Goal: Task Accomplishment & Management: Manage account settings

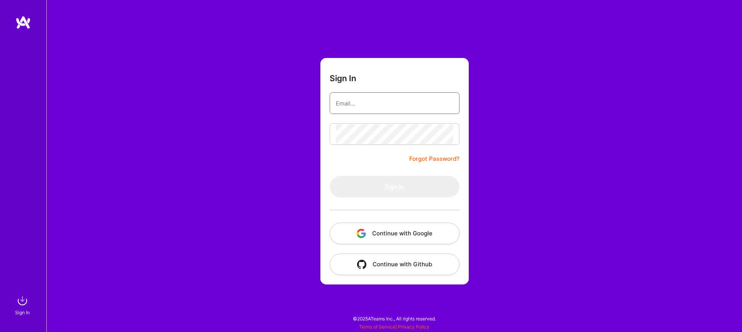
type input "[EMAIL_ADDRESS][DOMAIN_NAME]"
click at [506, 165] on div "Sign In [EMAIL_ADDRESS][DOMAIN_NAME] Forgot Password? Sign In Continue with Goo…" at bounding box center [393, 166] width 695 height 332
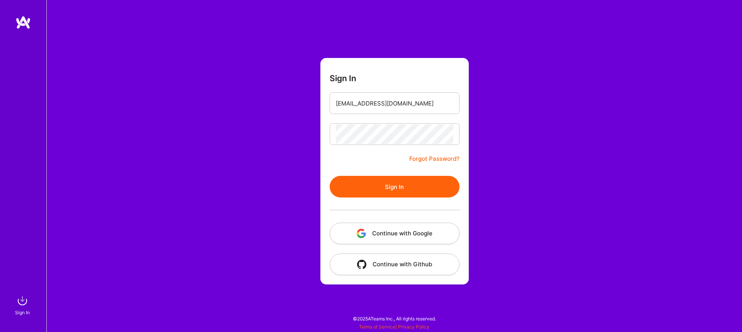
click at [404, 183] on button "Sign In" at bounding box center [394, 187] width 130 height 22
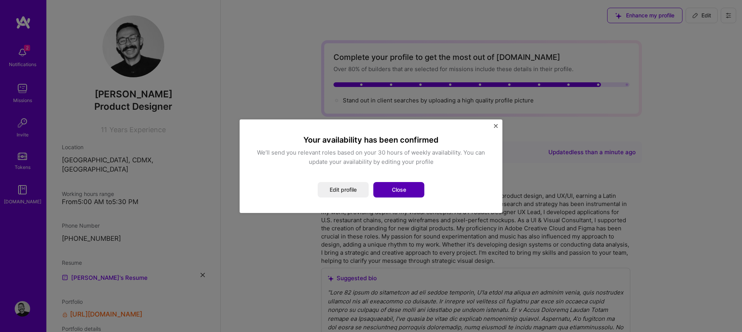
click at [405, 188] on button "Close" at bounding box center [398, 189] width 51 height 15
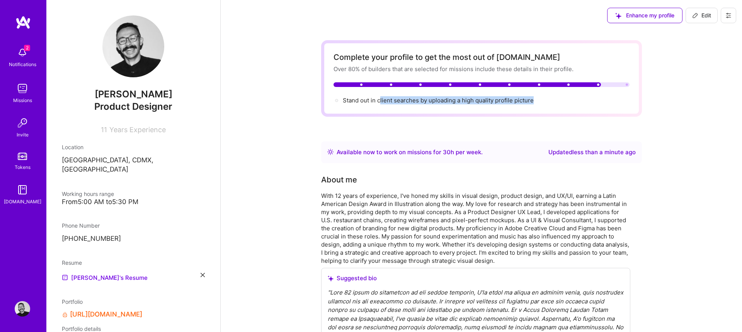
drag, startPoint x: 380, startPoint y: 102, endPoint x: 487, endPoint y: 106, distance: 107.5
click at [485, 107] on div "Complete your profile to get the most out of [DOMAIN_NAME] Over 80% of builders…" at bounding box center [481, 78] width 321 height 76
click at [487, 106] on div "Complete your profile to get the most out of [DOMAIN_NAME] Over 80% of builders…" at bounding box center [481, 78] width 321 height 76
click at [706, 15] on span "Edit" at bounding box center [701, 16] width 19 height 8
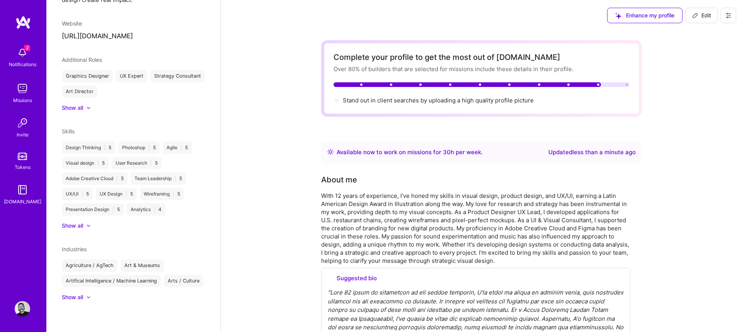
select select "MX"
select select "Right Now"
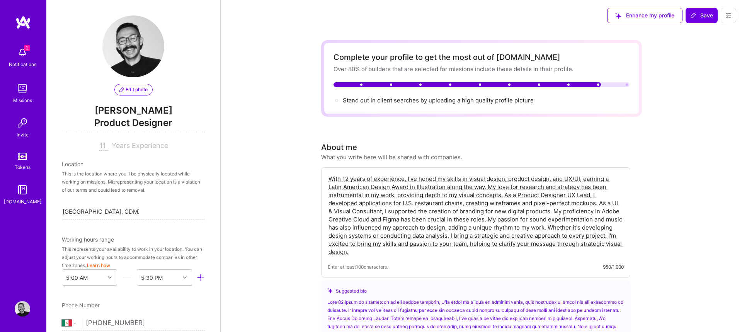
click at [143, 89] on span "Edit photo" at bounding box center [133, 89] width 28 height 7
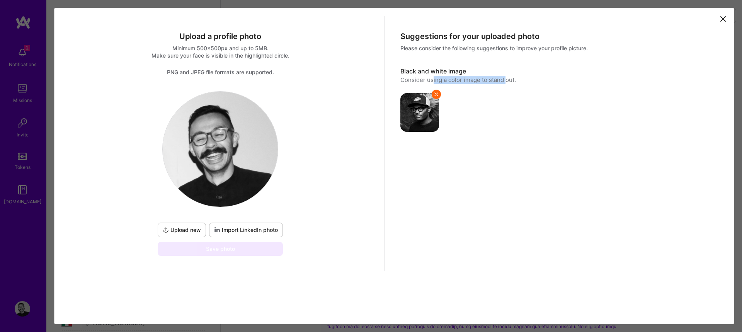
drag, startPoint x: 431, startPoint y: 81, endPoint x: 506, endPoint y: 83, distance: 74.6
click at [506, 83] on div "Consider using a color image to stand out." at bounding box center [558, 80] width 316 height 8
click at [182, 231] on span "Upload new" at bounding box center [182, 230] width 38 height 8
click at [260, 230] on span "Import LinkedIn photo" at bounding box center [246, 230] width 64 height 8
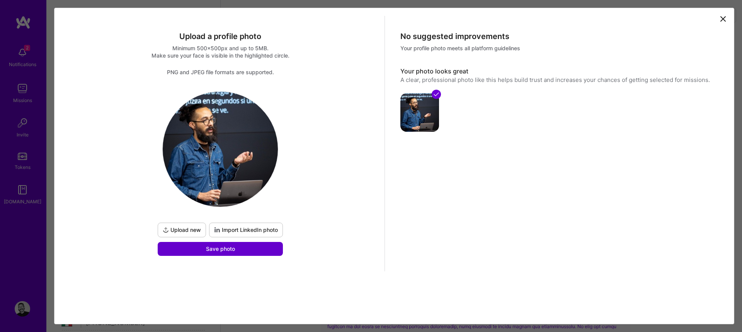
click at [229, 249] on span "Save photo" at bounding box center [220, 249] width 29 height 8
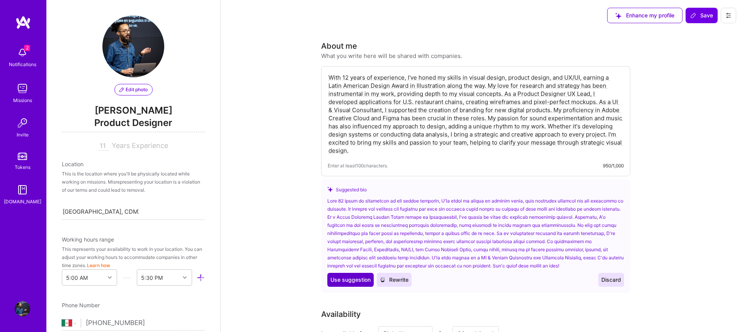
click at [353, 280] on span "Use suggestion" at bounding box center [350, 280] width 40 height 8
type textarea "With 12 years of experience in the design industry, I've honed my skills in var…"
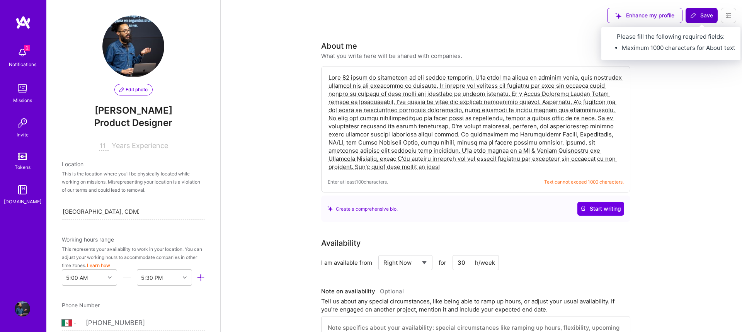
click at [703, 15] on span "Save" at bounding box center [701, 16] width 23 height 8
click at [705, 15] on span "Save" at bounding box center [701, 16] width 23 height 8
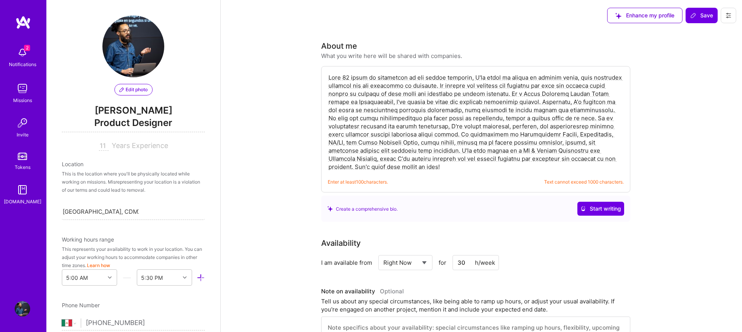
click at [406, 164] on textarea at bounding box center [476, 122] width 296 height 99
drag, startPoint x: 389, startPoint y: 170, endPoint x: 316, endPoint y: 70, distance: 123.2
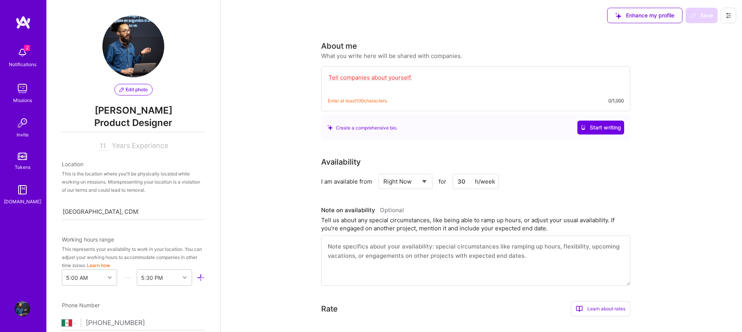
paste textarea "With 12 years of experience in the design industry, I've honed my skills in var…"
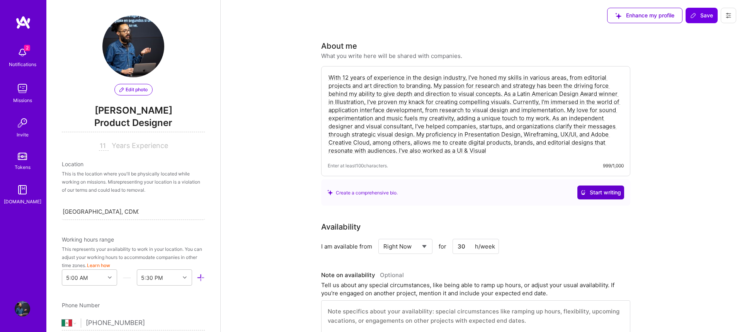
type textarea "With 12 years of experience in the design industry, I've honed my skills in var…"
click at [603, 192] on span "Start writing" at bounding box center [600, 192] width 41 height 8
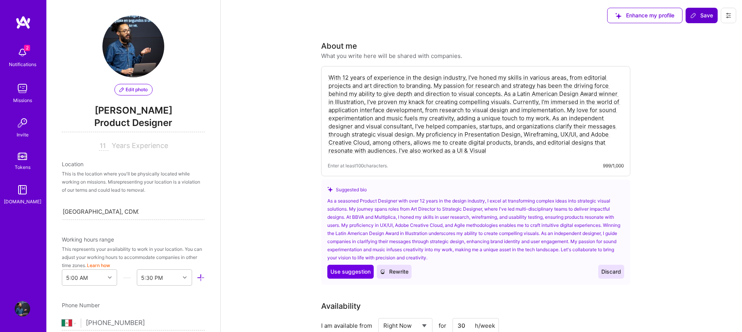
click at [702, 12] on span "Save" at bounding box center [701, 16] width 23 height 8
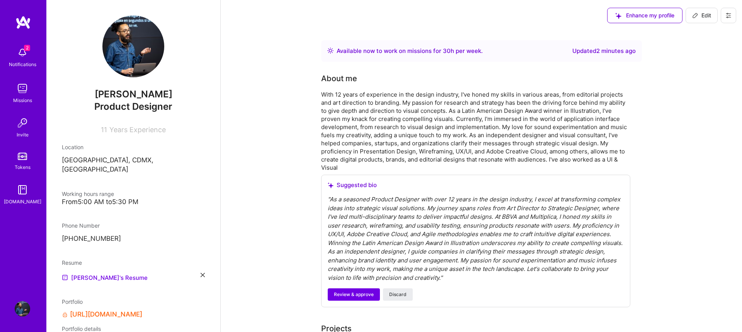
click at [20, 52] on img at bounding box center [22, 52] width 15 height 15
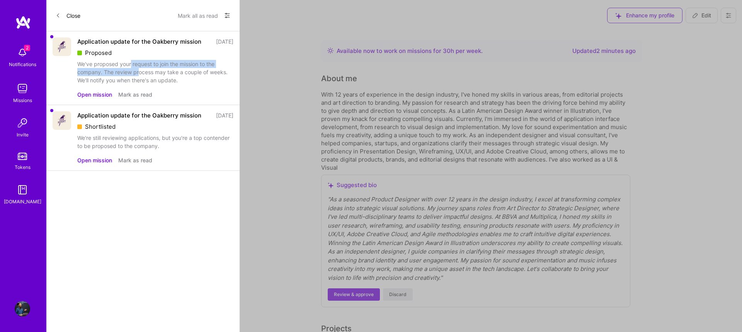
drag, startPoint x: 131, startPoint y: 72, endPoint x: 138, endPoint y: 81, distance: 11.0
click at [138, 81] on div "We've proposed your request to join the mission to the company. The review proc…" at bounding box center [155, 72] width 156 height 24
drag, startPoint x: 115, startPoint y: 87, endPoint x: 158, endPoint y: 91, distance: 42.7
click at [158, 84] on div "We've proposed your request to join the mission to the company. The review proc…" at bounding box center [155, 72] width 156 height 24
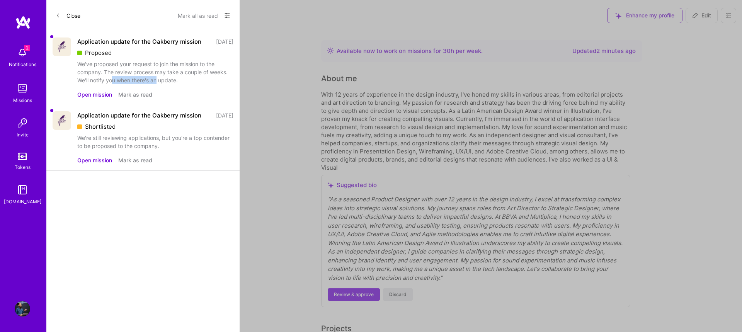
click at [158, 84] on div "We've proposed your request to join the mission to the company. The review proc…" at bounding box center [155, 72] width 156 height 24
click at [95, 98] on button "Open mission" at bounding box center [94, 94] width 35 height 8
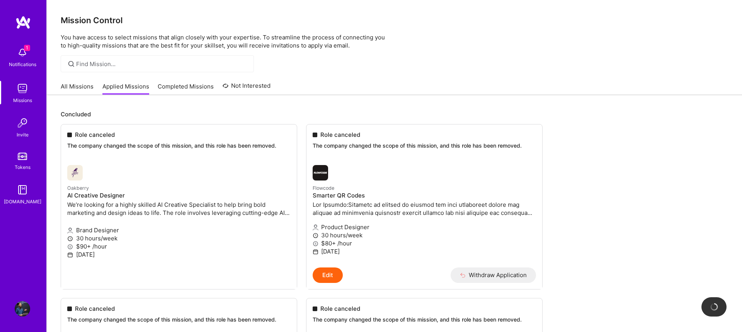
click at [80, 85] on link "All Missions" at bounding box center [77, 88] width 33 height 13
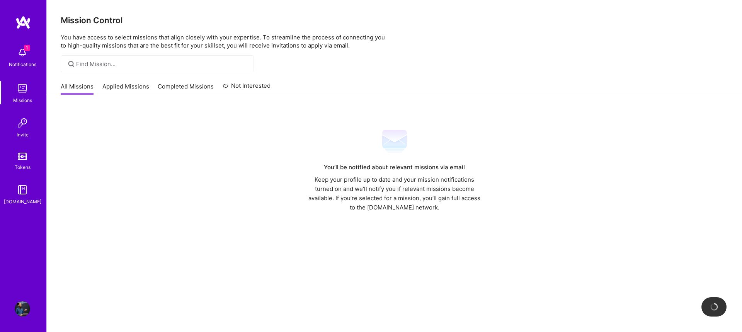
click at [132, 83] on link "Applied Missions" at bounding box center [125, 88] width 47 height 13
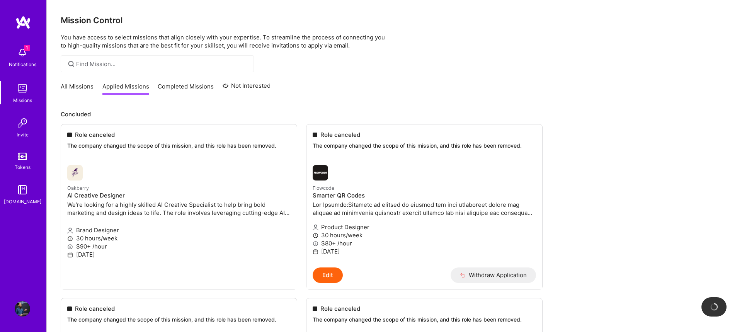
click at [61, 84] on link "All Missions" at bounding box center [77, 88] width 33 height 13
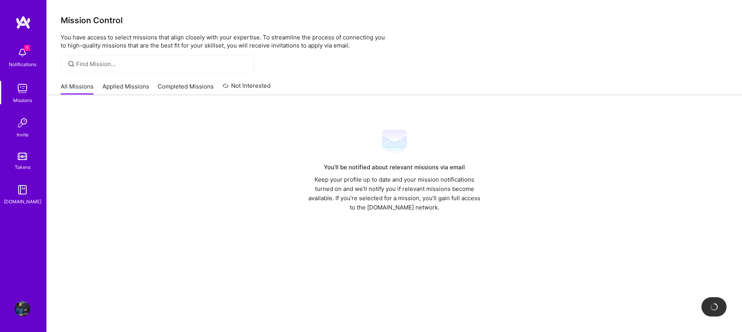
click at [192, 88] on link "Completed Missions" at bounding box center [186, 88] width 56 height 13
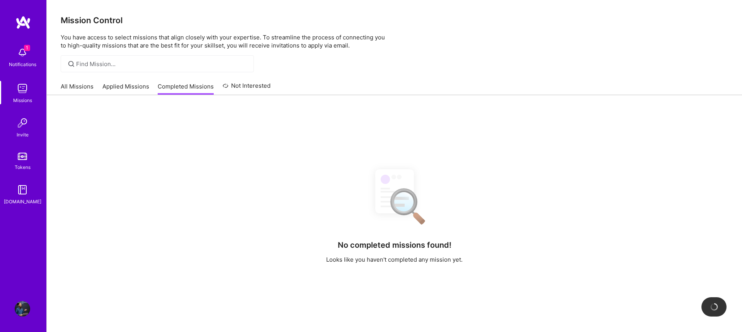
click at [121, 90] on link "Applied Missions" at bounding box center [125, 88] width 47 height 13
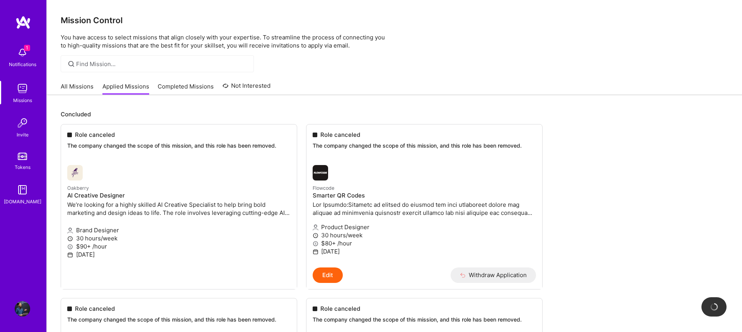
click at [23, 91] on img at bounding box center [22, 88] width 15 height 15
